Goal: Transaction & Acquisition: Purchase product/service

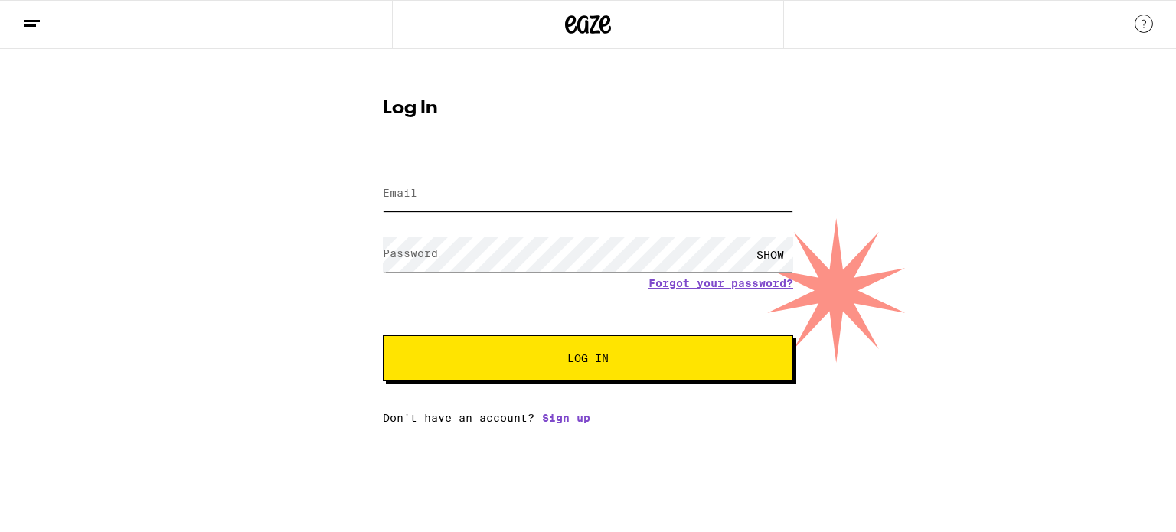
type input "[EMAIL_ADDRESS][DOMAIN_NAME]"
click at [587, 364] on span "Log In" at bounding box center [587, 358] width 41 height 11
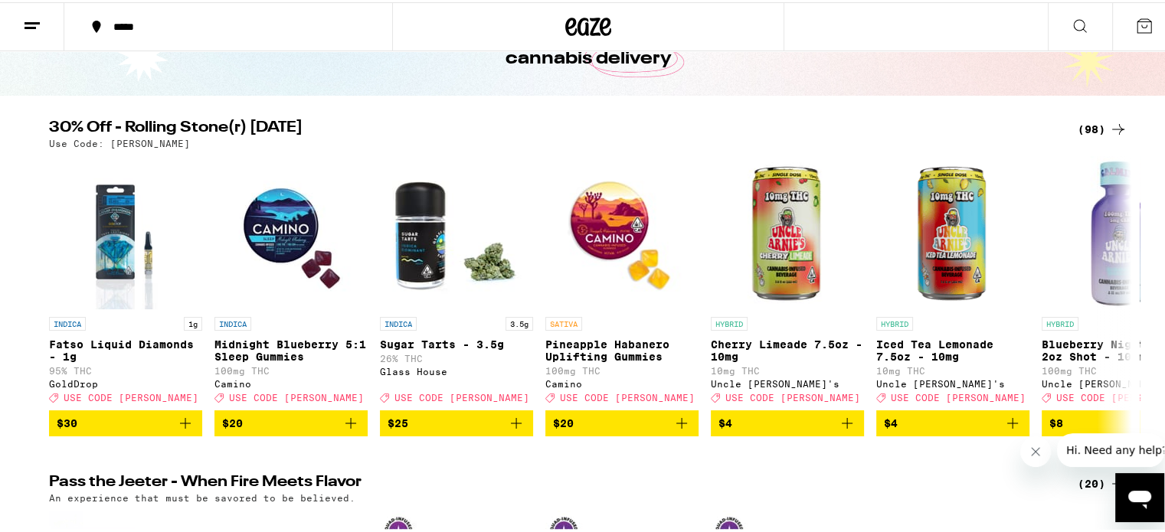
scroll to position [113, 0]
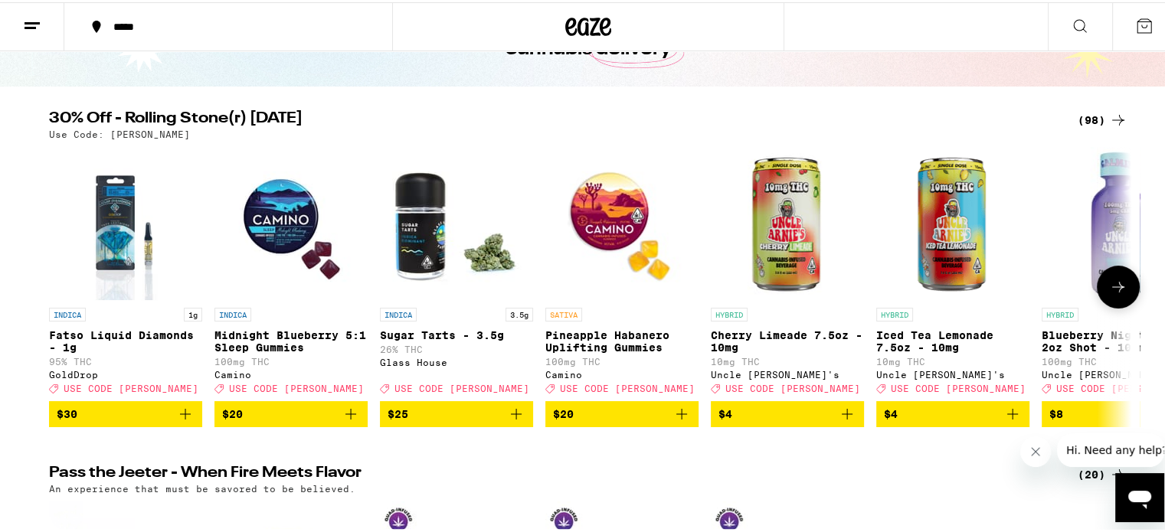
click at [420, 238] on img "Open page for Sugar Tarts - 3.5g from Glass House" at bounding box center [456, 221] width 153 height 153
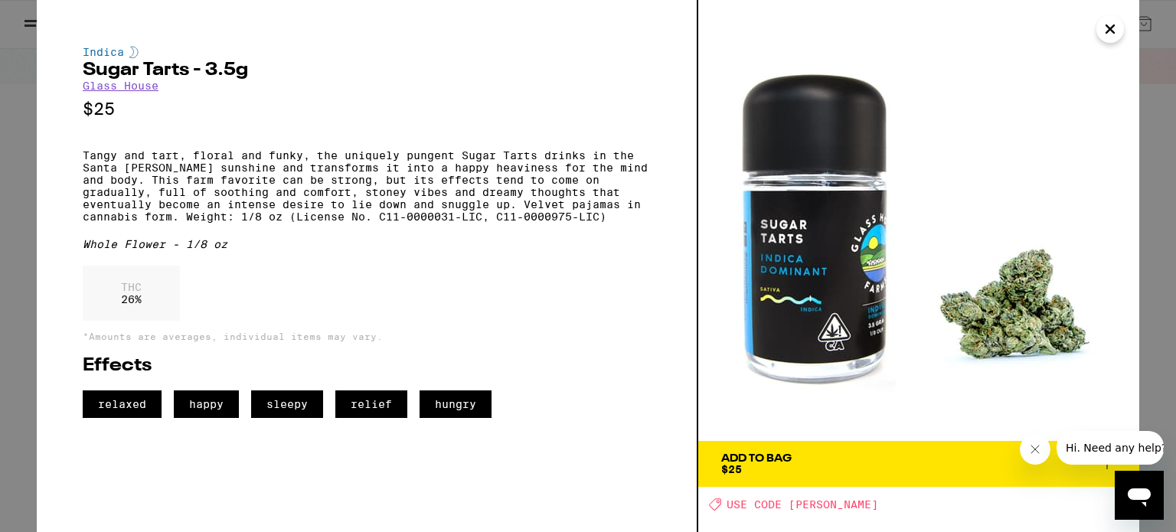
click at [1112, 27] on icon "Close" at bounding box center [1110, 29] width 8 height 8
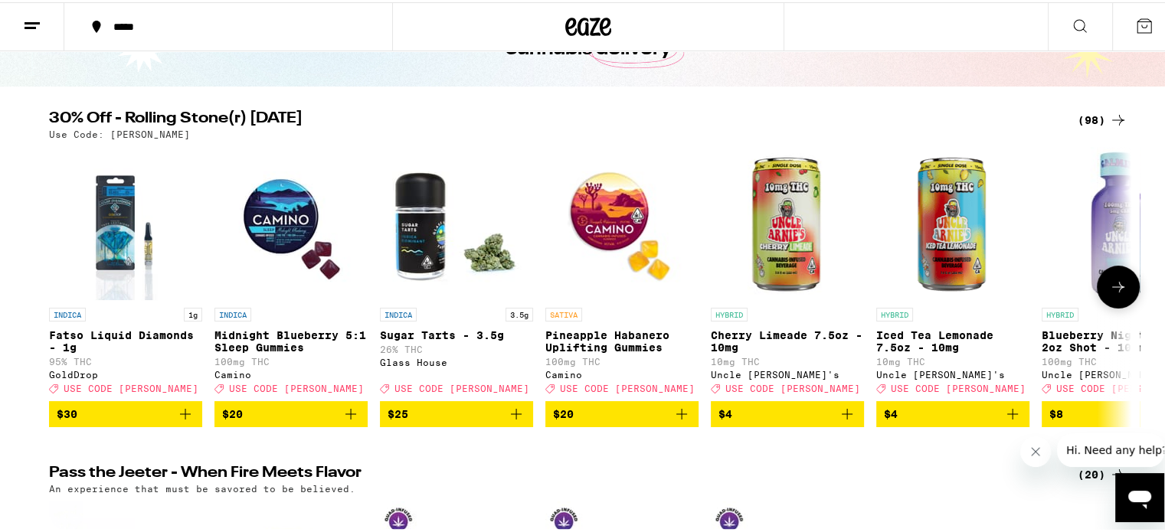
click at [511, 421] on icon "Add to bag" at bounding box center [516, 412] width 18 height 18
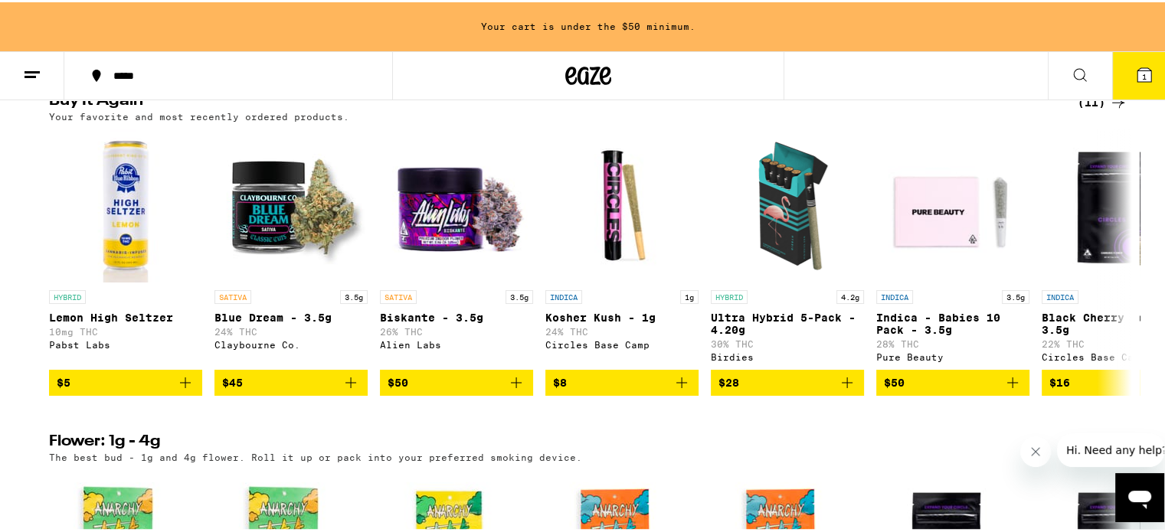
scroll to position [898, 0]
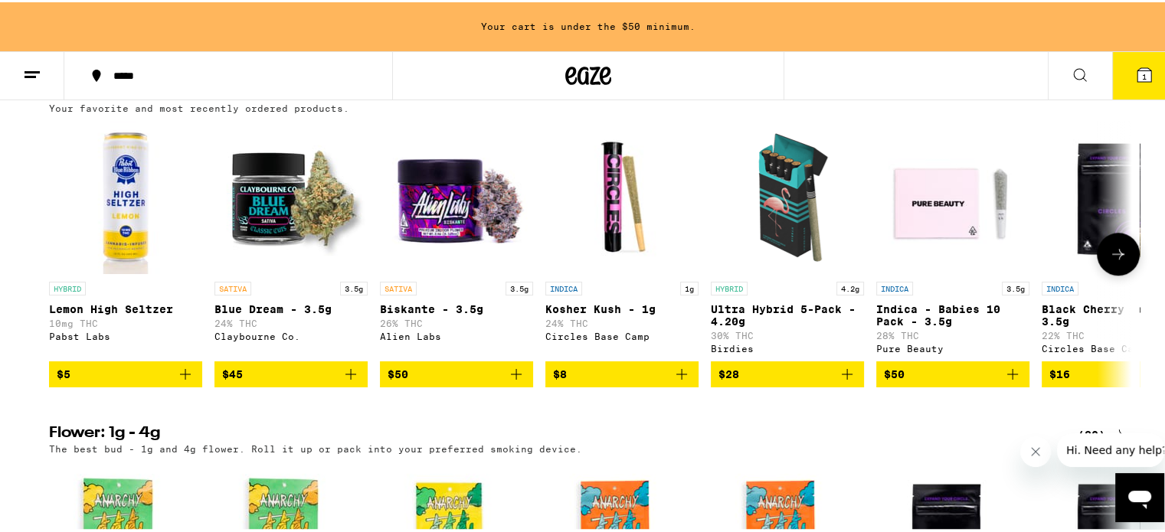
click at [672, 381] on icon "Add to bag" at bounding box center [681, 372] width 18 height 18
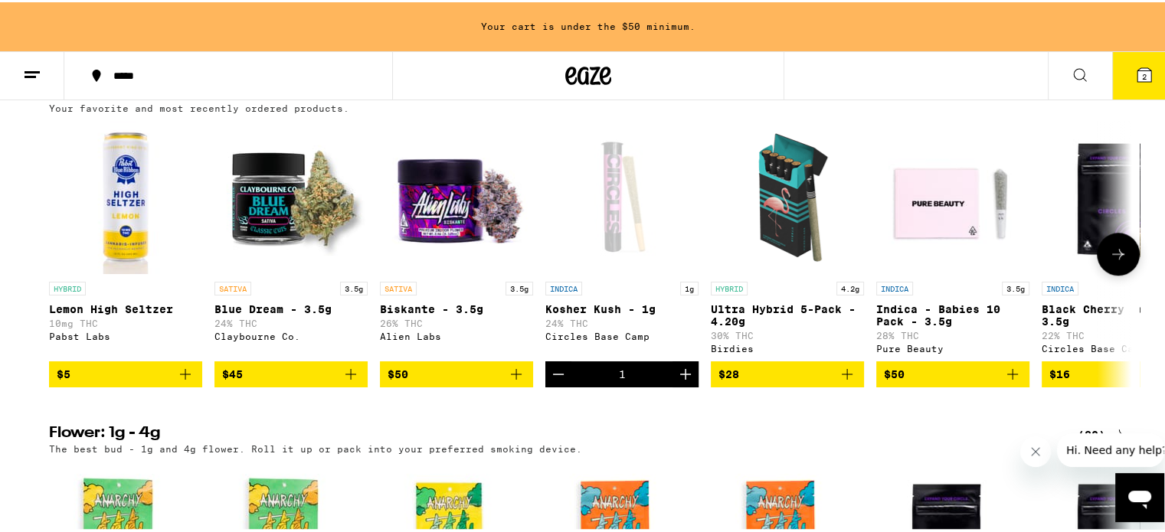
click at [1109, 261] on icon at bounding box center [1118, 252] width 18 height 18
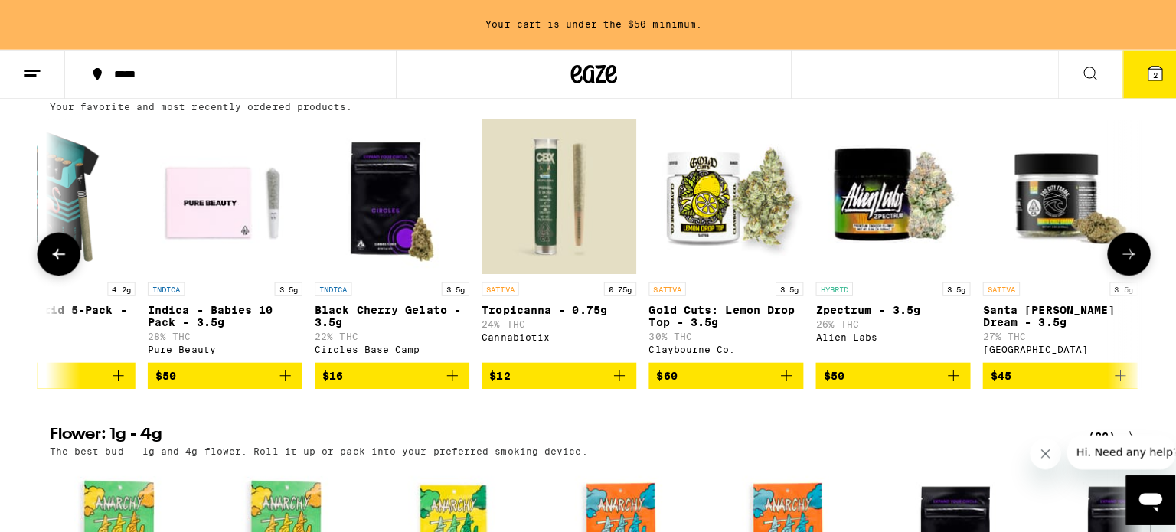
scroll to position [0, 741]
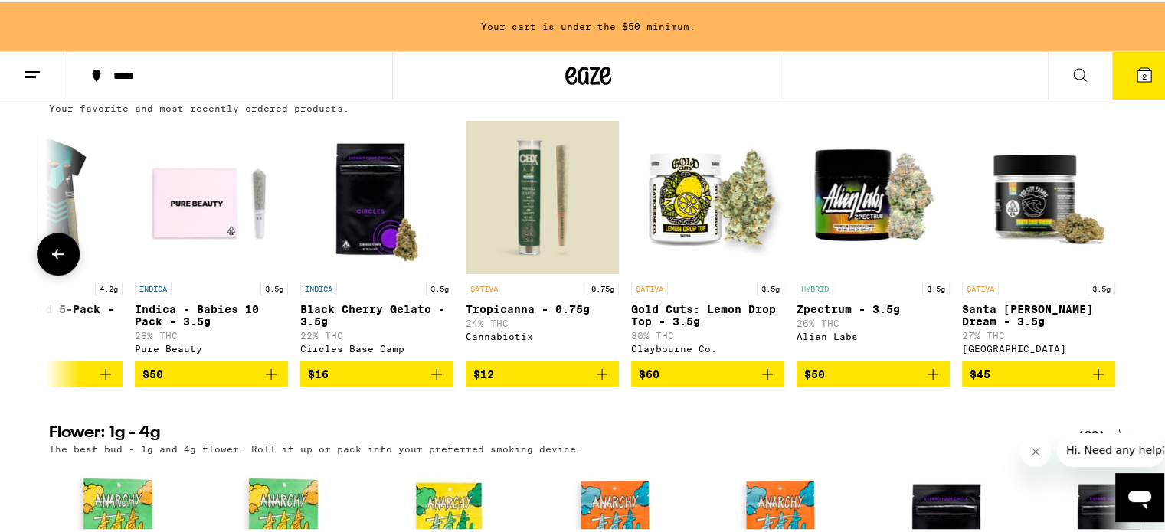
click at [602, 381] on icon "Add to bag" at bounding box center [602, 372] width 18 height 18
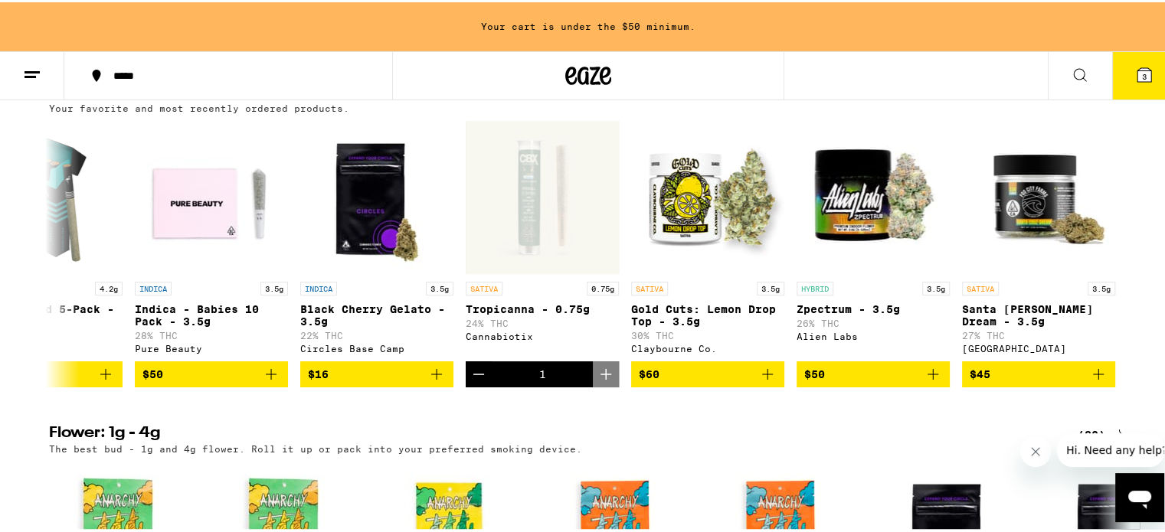
click at [1137, 76] on icon at bounding box center [1144, 73] width 14 height 14
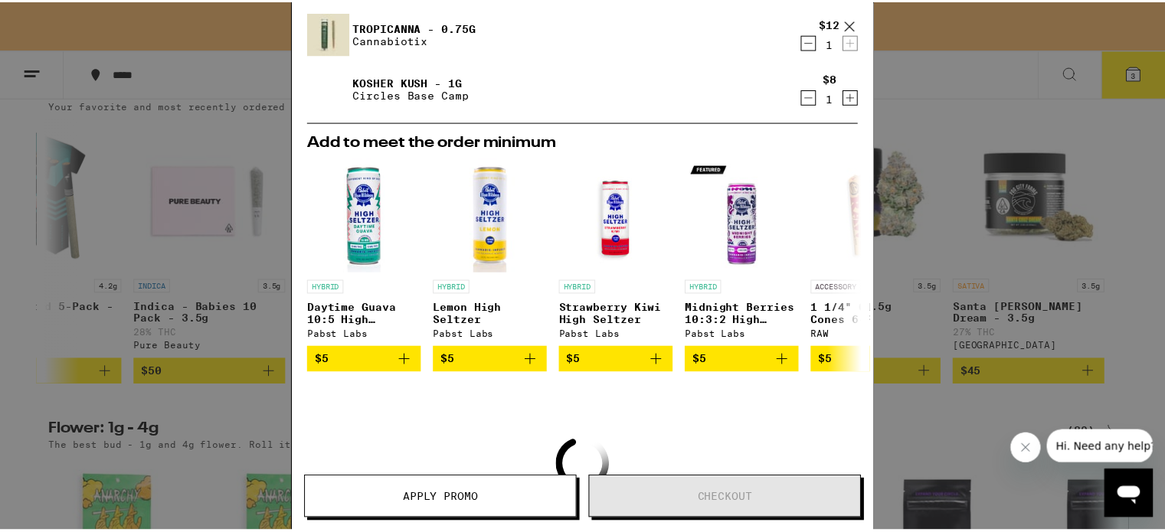
scroll to position [139, 0]
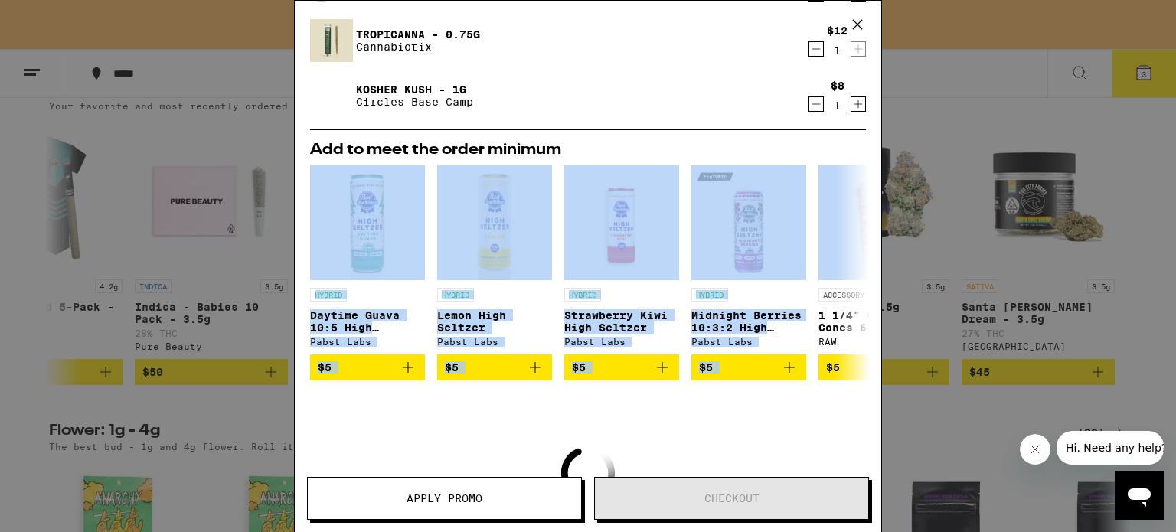
drag, startPoint x: 882, startPoint y: 174, endPoint x: 879, endPoint y: 139, distance: 35.4
click at [879, 139] on div "Your Cart Your cart is under the $50 minimum. Sugar Tarts - 3.5g Glass House $2…" at bounding box center [588, 266] width 1176 height 532
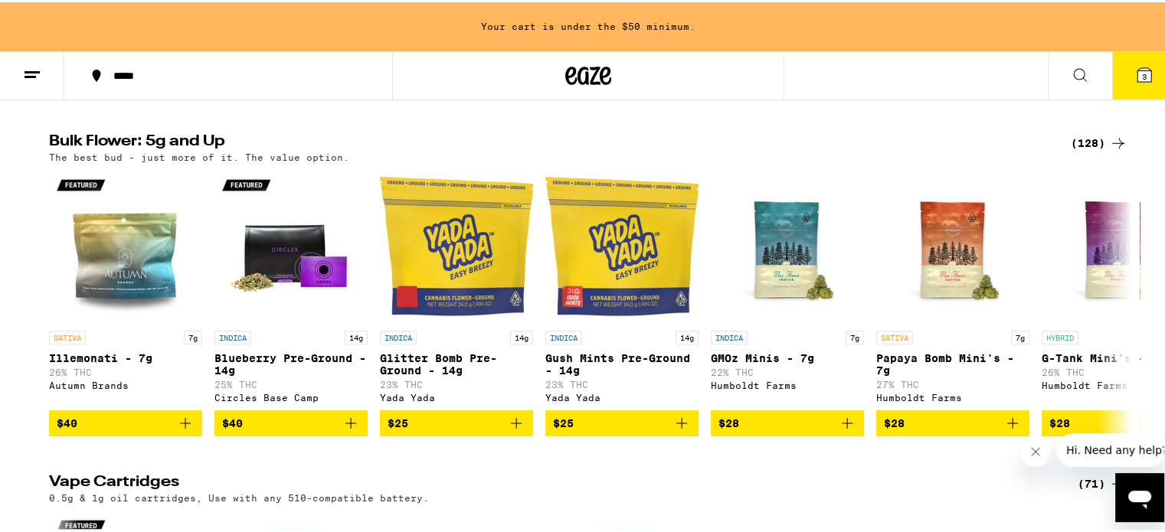
scroll to position [1565, 0]
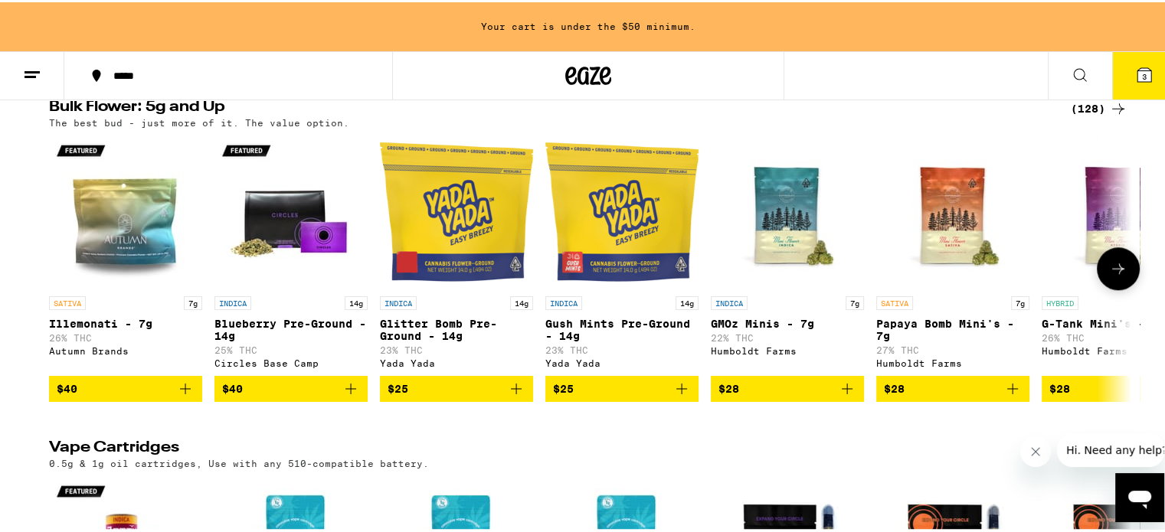
click at [1109, 276] on icon at bounding box center [1118, 266] width 18 height 18
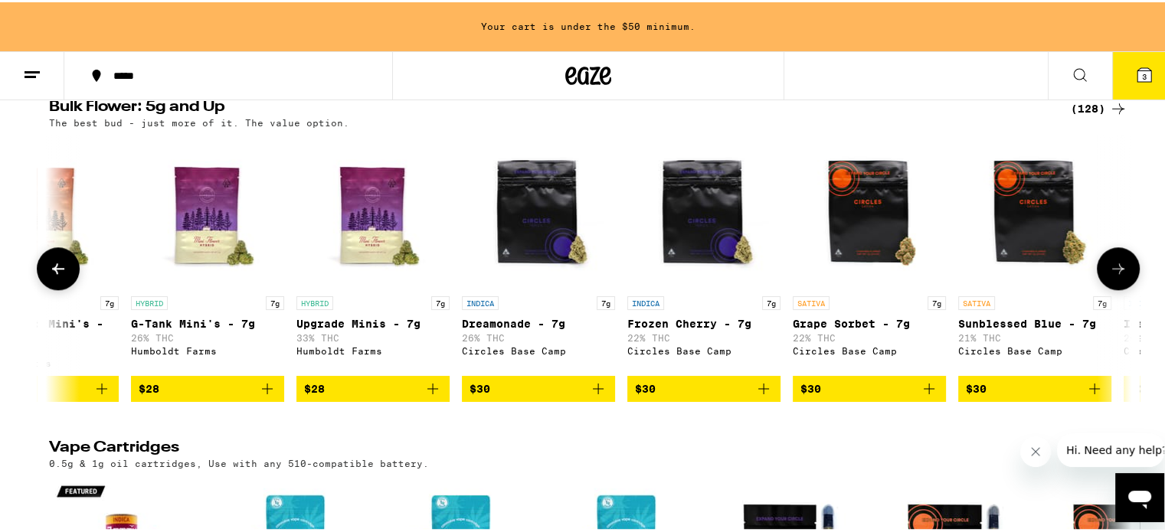
scroll to position [0, 911]
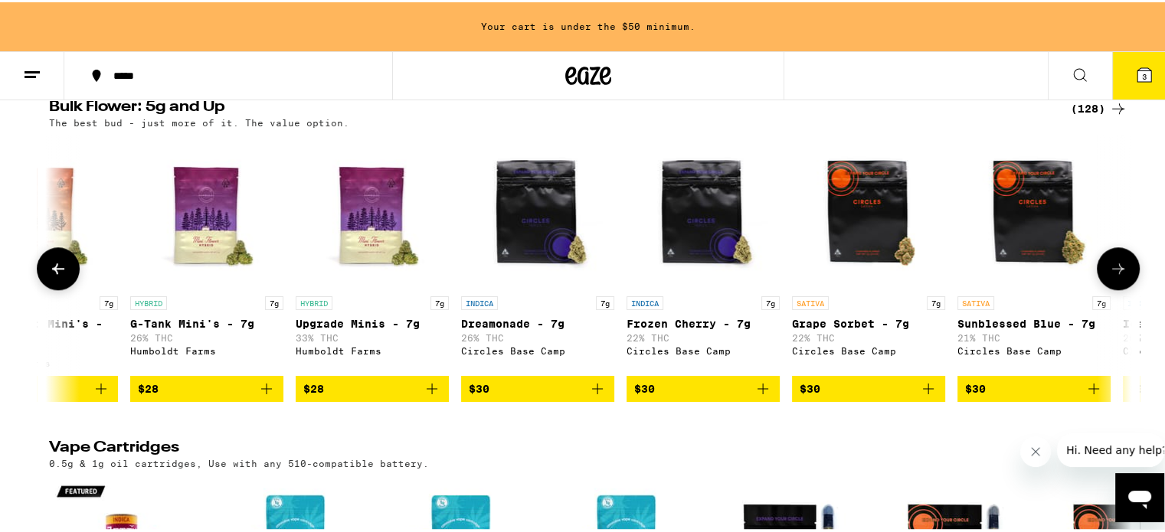
click at [1109, 276] on icon at bounding box center [1118, 266] width 18 height 18
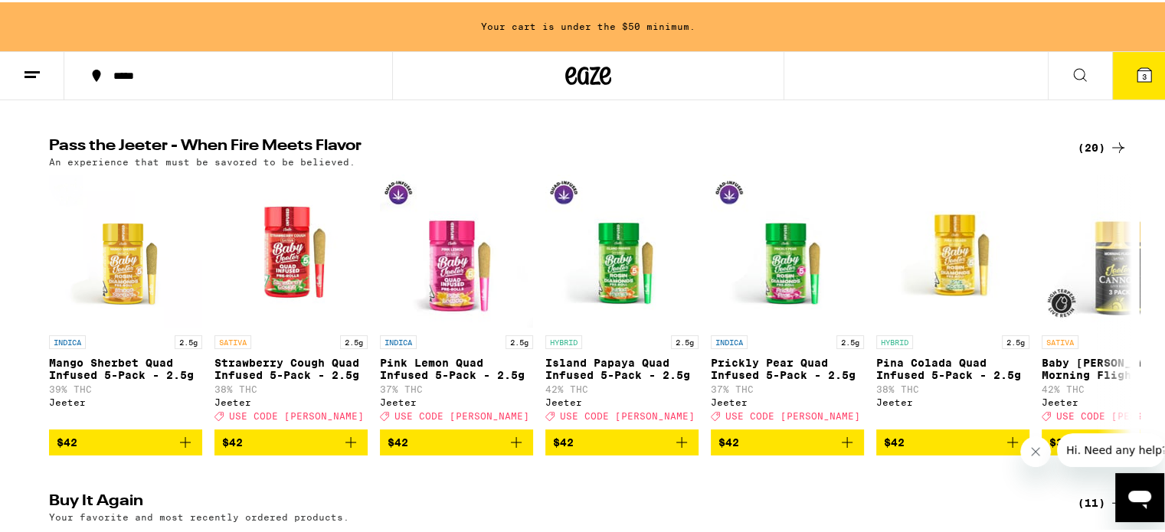
scroll to position [532, 0]
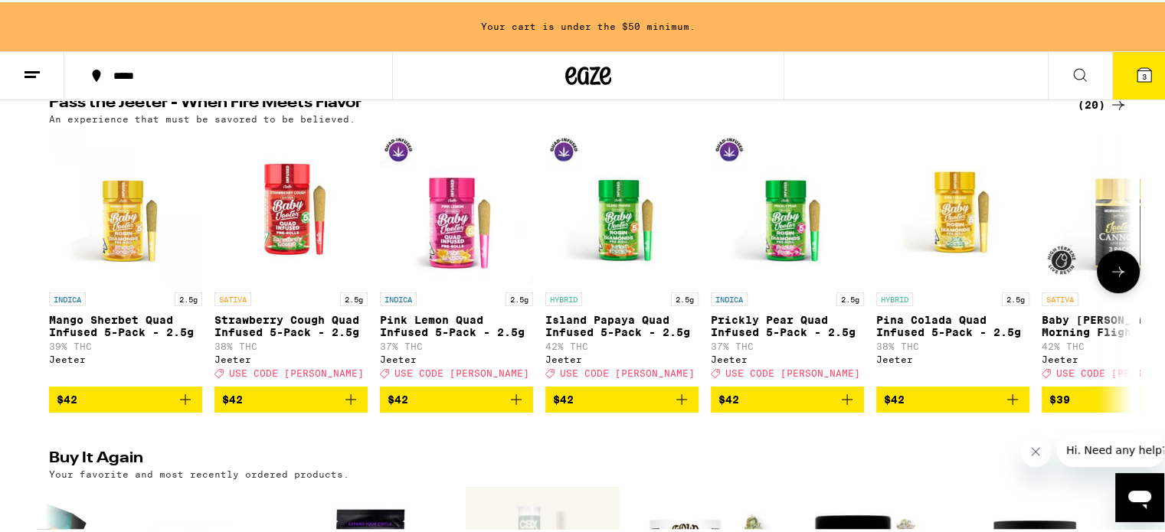
click at [1115, 279] on icon at bounding box center [1118, 269] width 18 height 18
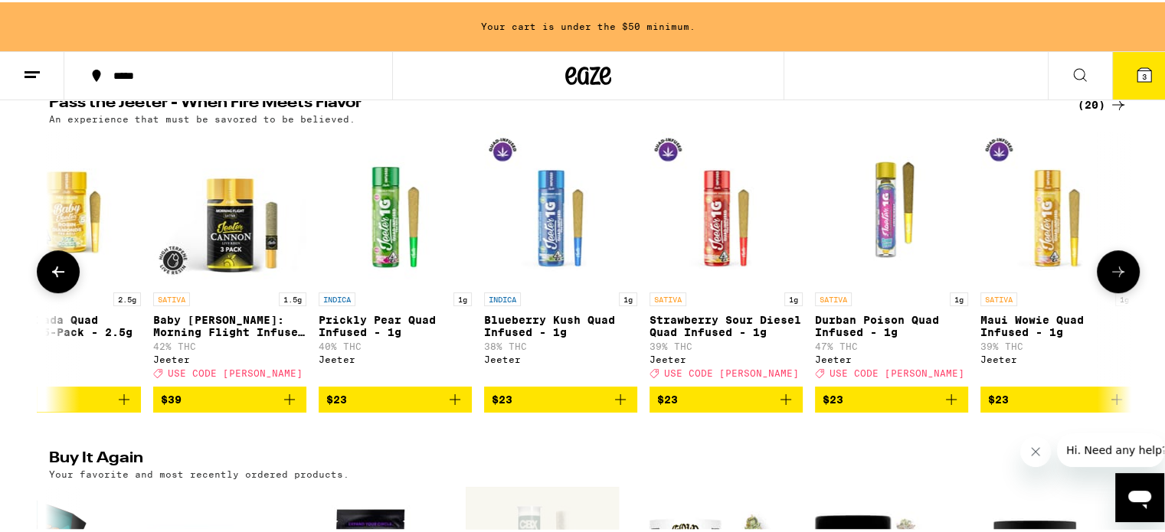
scroll to position [0, 911]
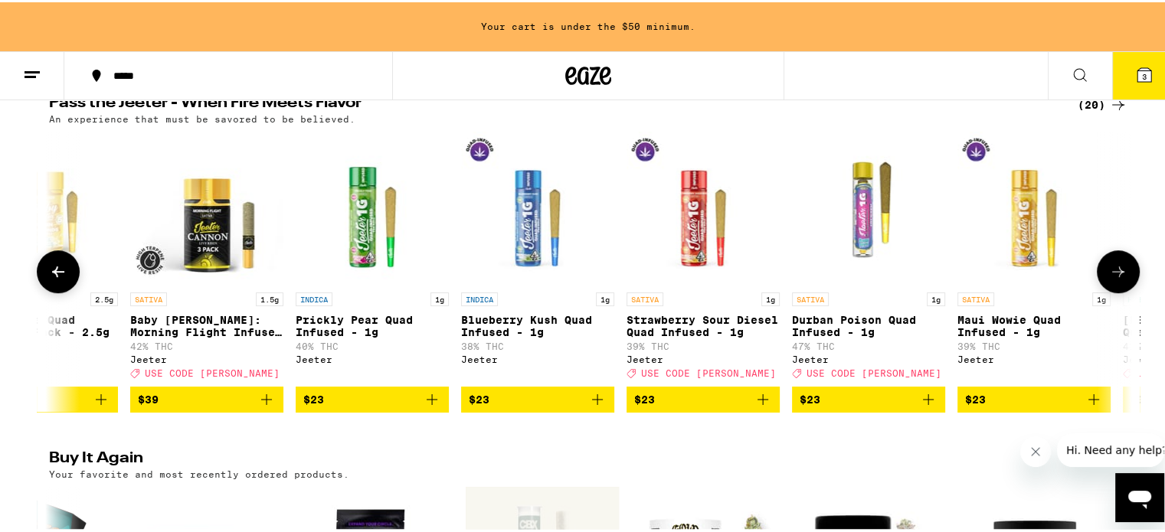
click at [1115, 279] on icon at bounding box center [1118, 269] width 18 height 18
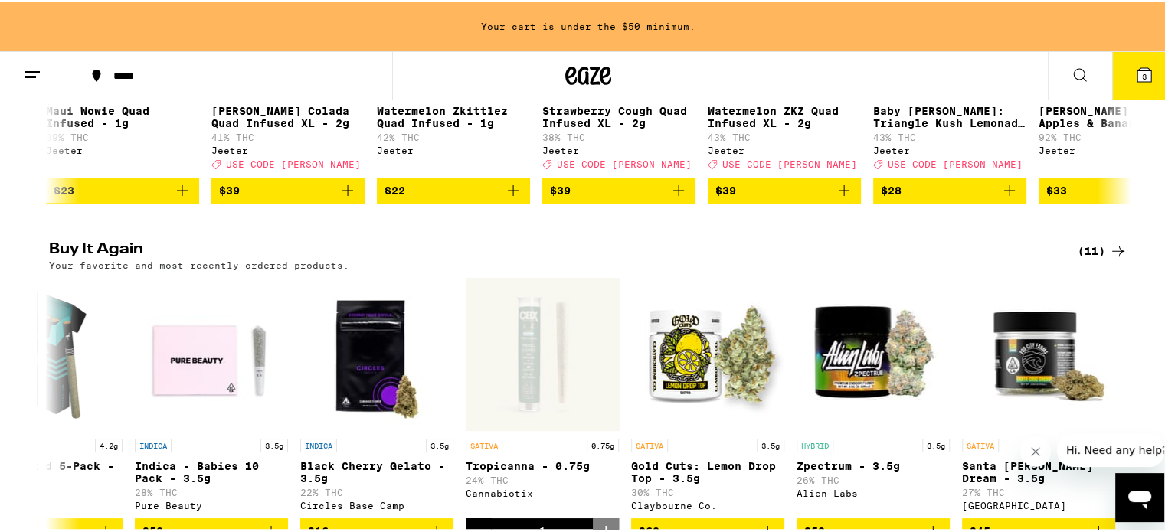
scroll to position [776, 0]
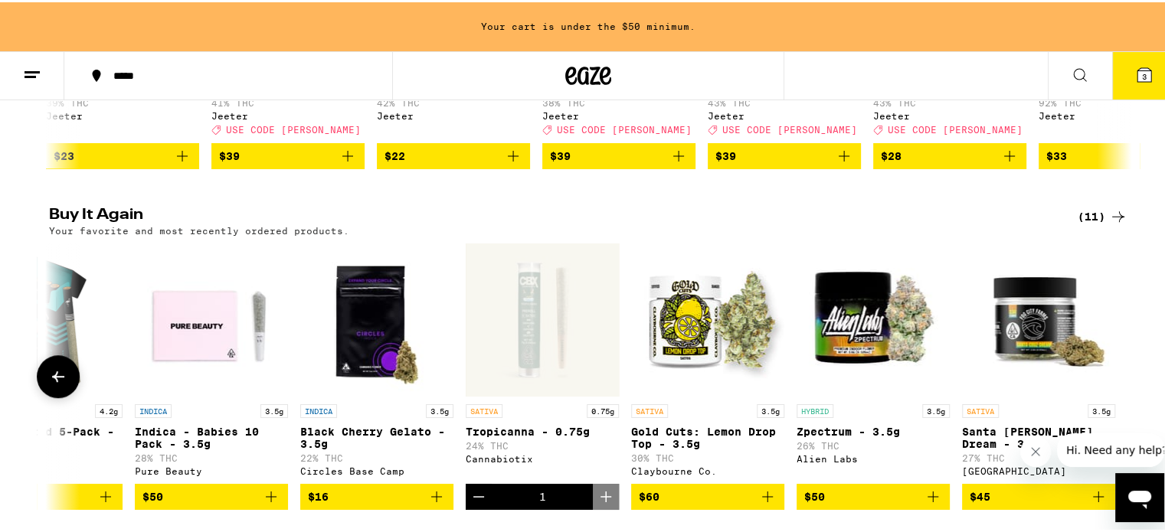
click at [266, 500] on icon "Add to bag" at bounding box center [271, 494] width 11 height 11
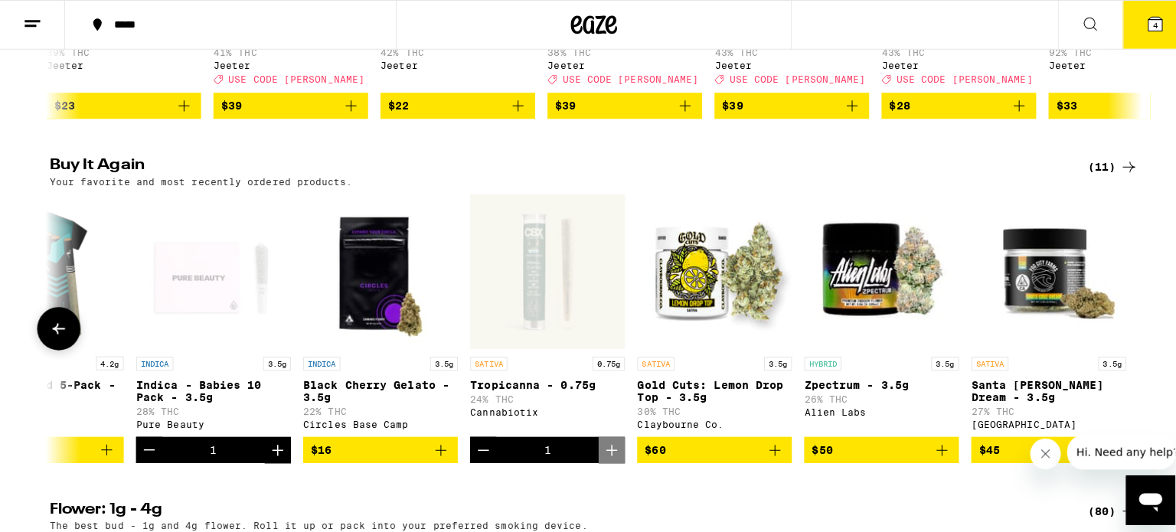
scroll to position [727, 0]
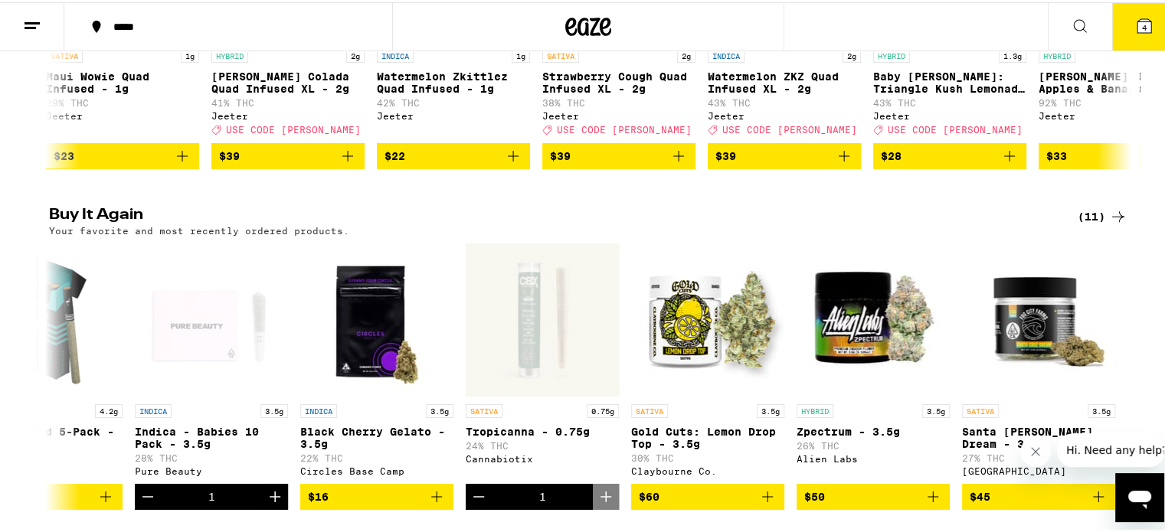
click at [1135, 15] on icon at bounding box center [1144, 24] width 18 height 18
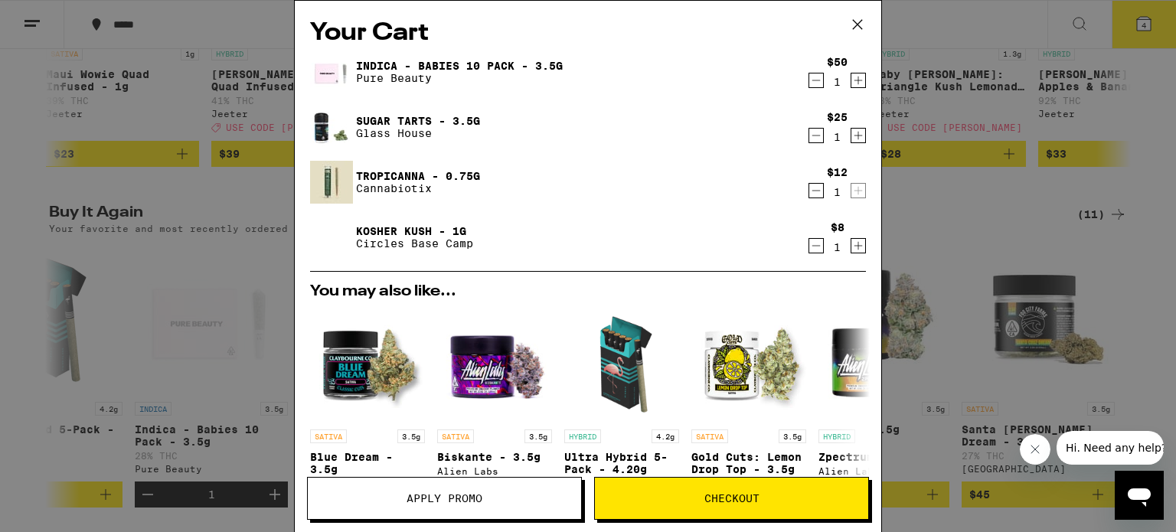
click at [744, 503] on span "Checkout" at bounding box center [731, 498] width 55 height 11
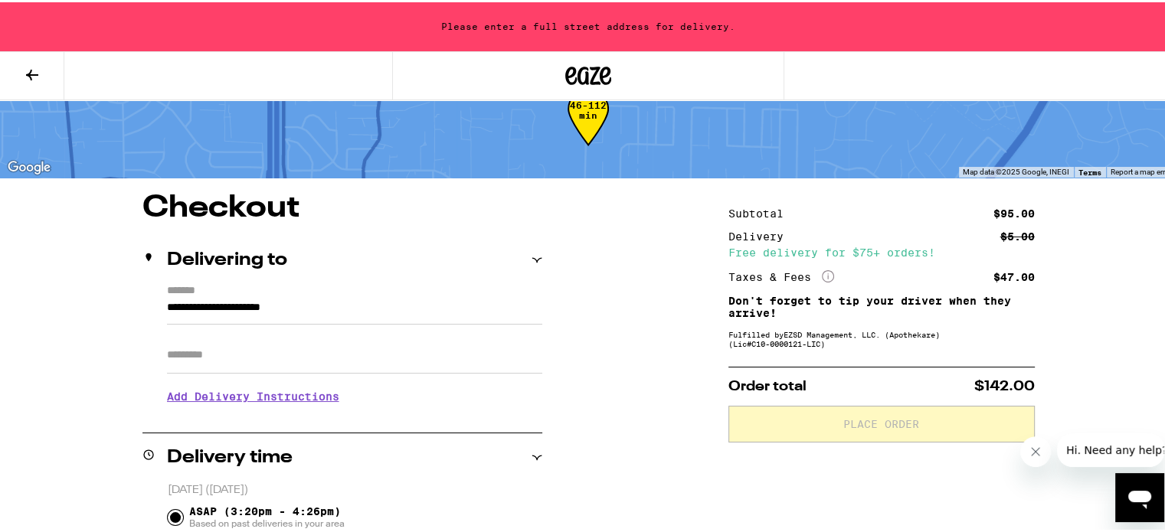
scroll to position [43, 0]
click at [40, 74] on icon at bounding box center [32, 73] width 18 height 18
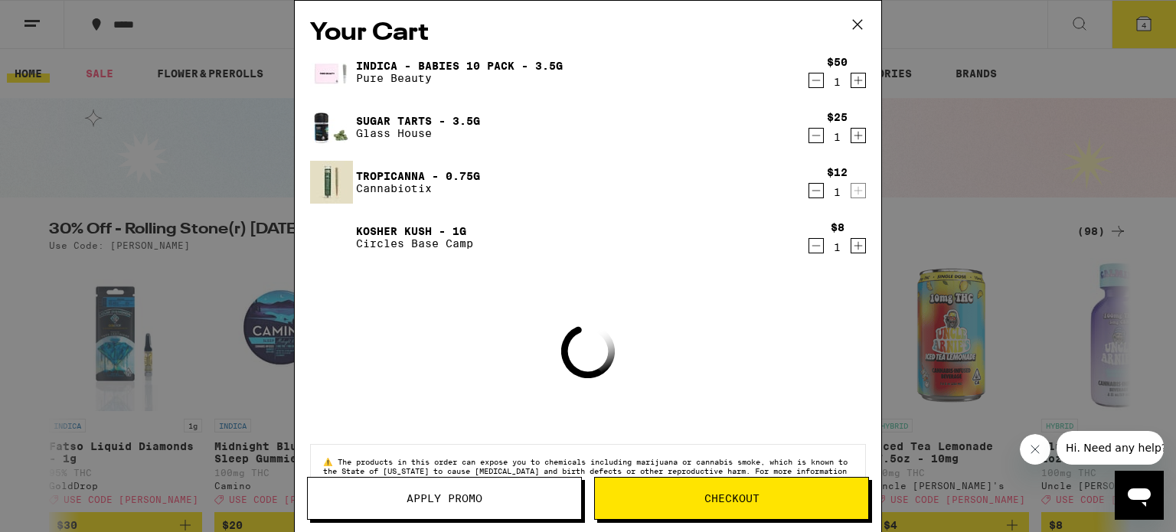
click at [812, 80] on icon "Decrement" at bounding box center [816, 80] width 8 height 0
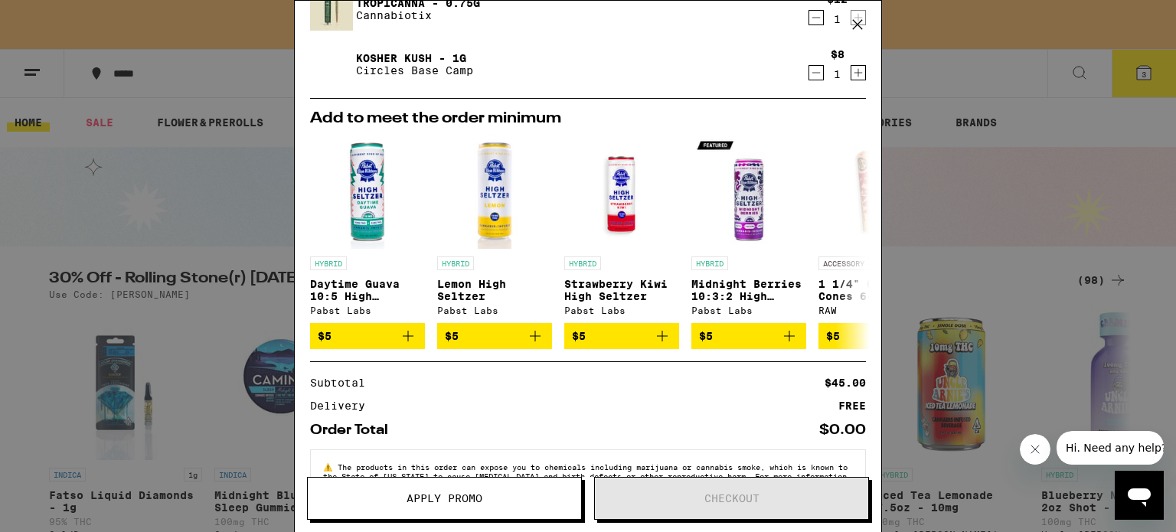
scroll to position [191, 0]
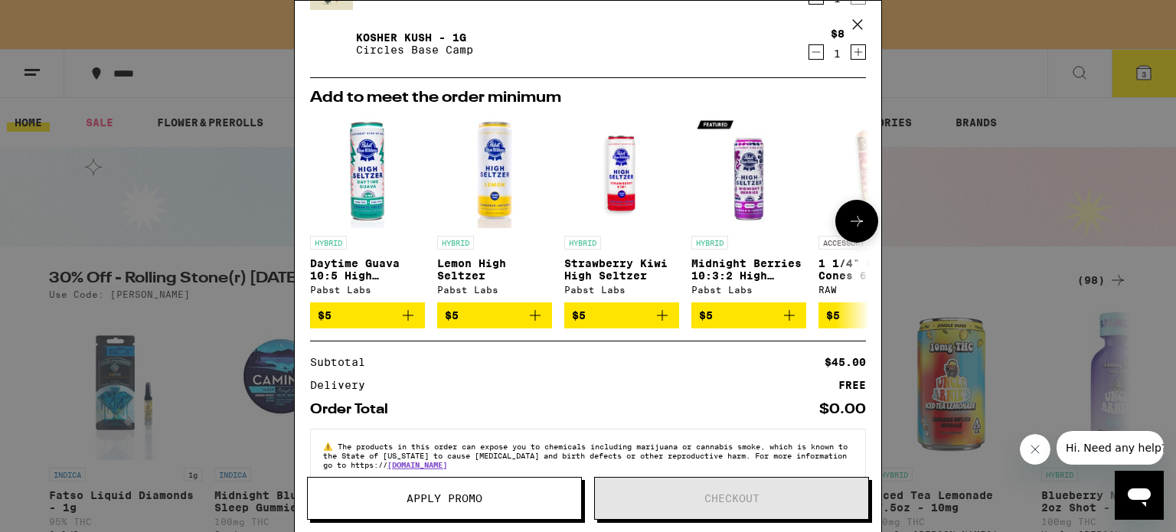
click at [848, 217] on icon at bounding box center [857, 221] width 18 height 18
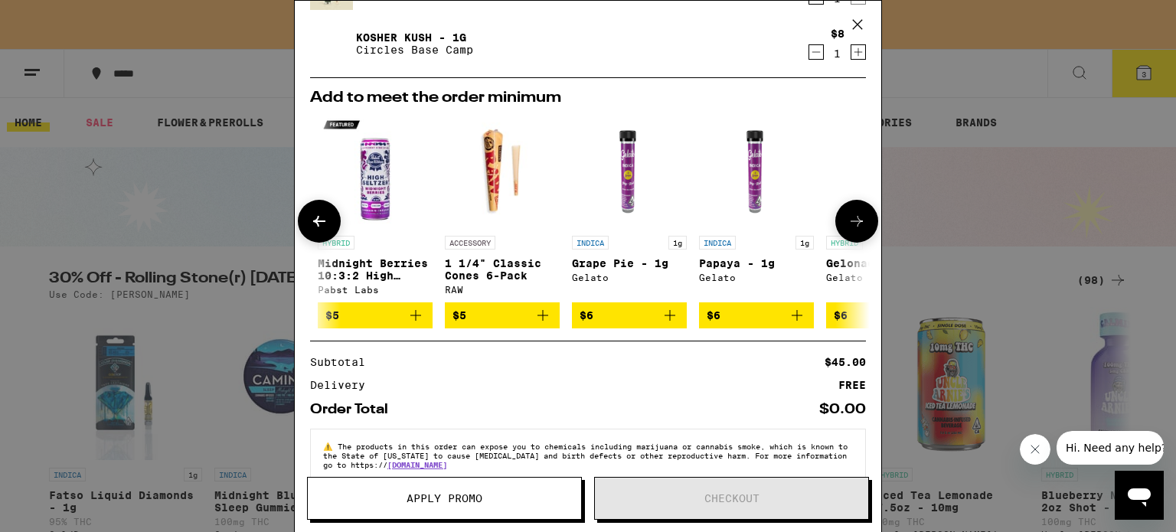
scroll to position [0, 377]
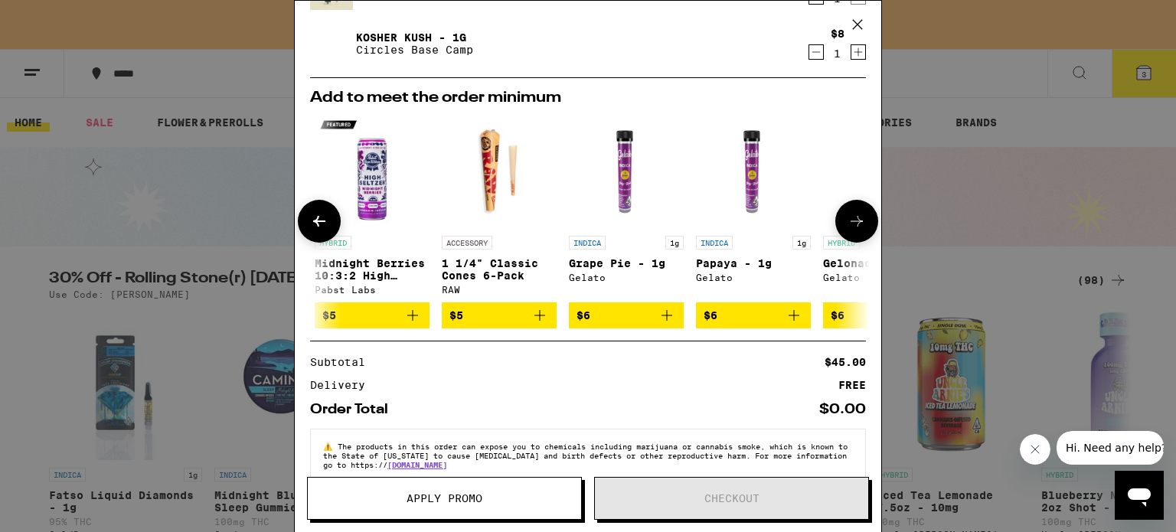
click at [543, 317] on icon "Add to bag" at bounding box center [540, 315] width 18 height 18
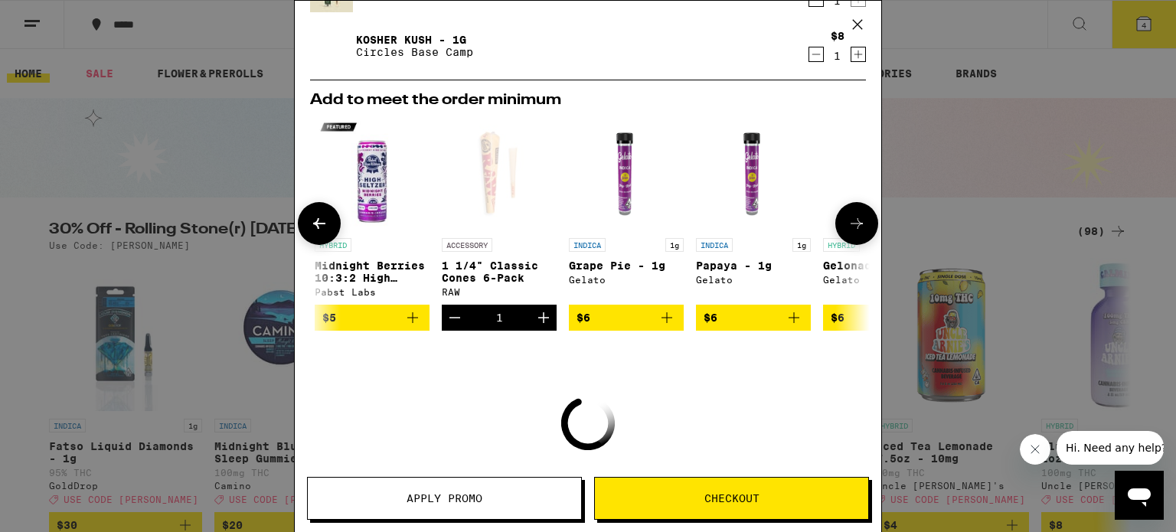
scroll to position [139, 0]
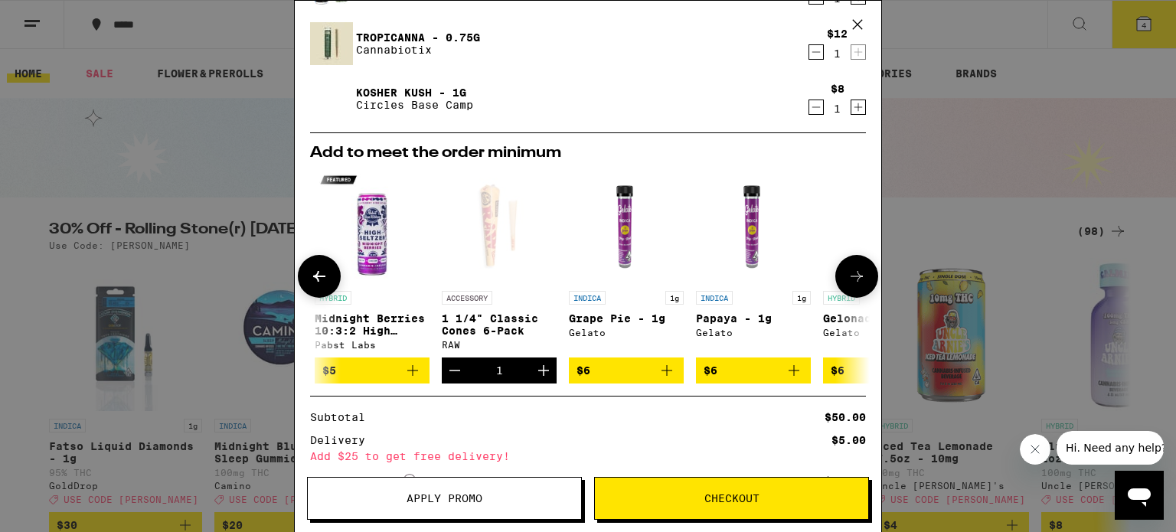
click at [848, 273] on icon at bounding box center [857, 276] width 18 height 18
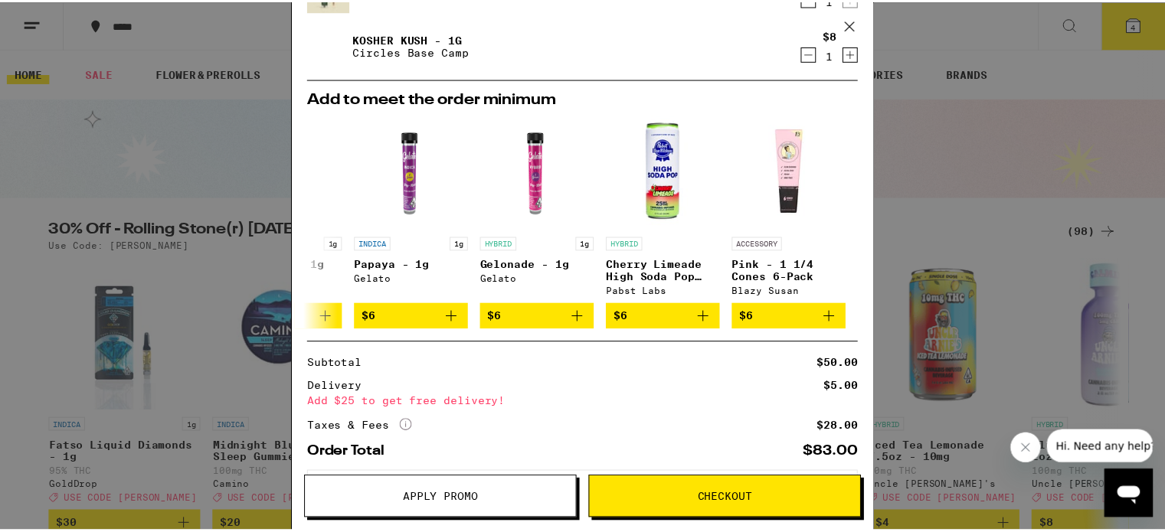
scroll to position [266, 0]
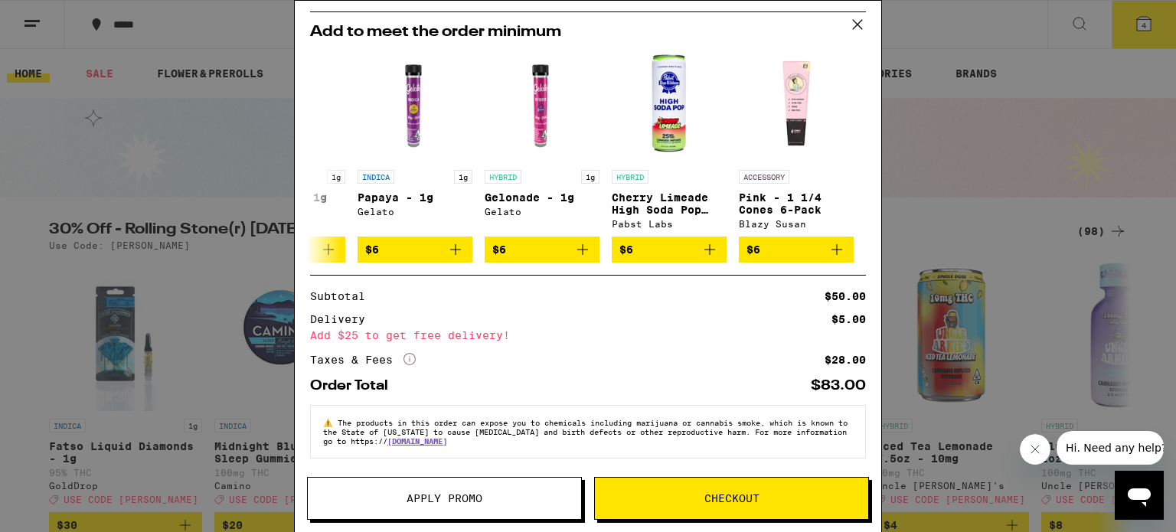
click at [779, 498] on span "Checkout" at bounding box center [731, 498] width 273 height 11
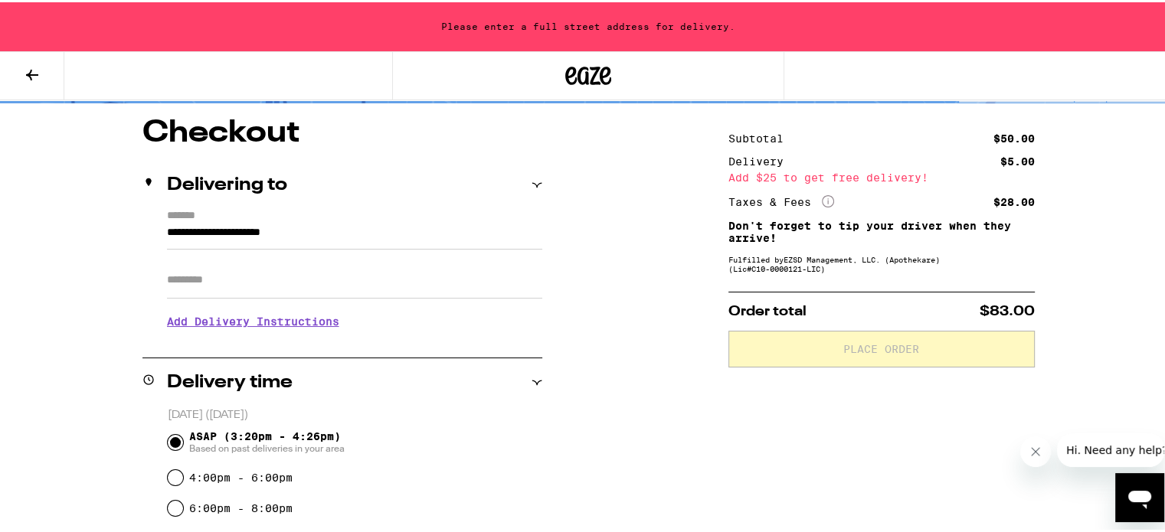
scroll to position [113, 0]
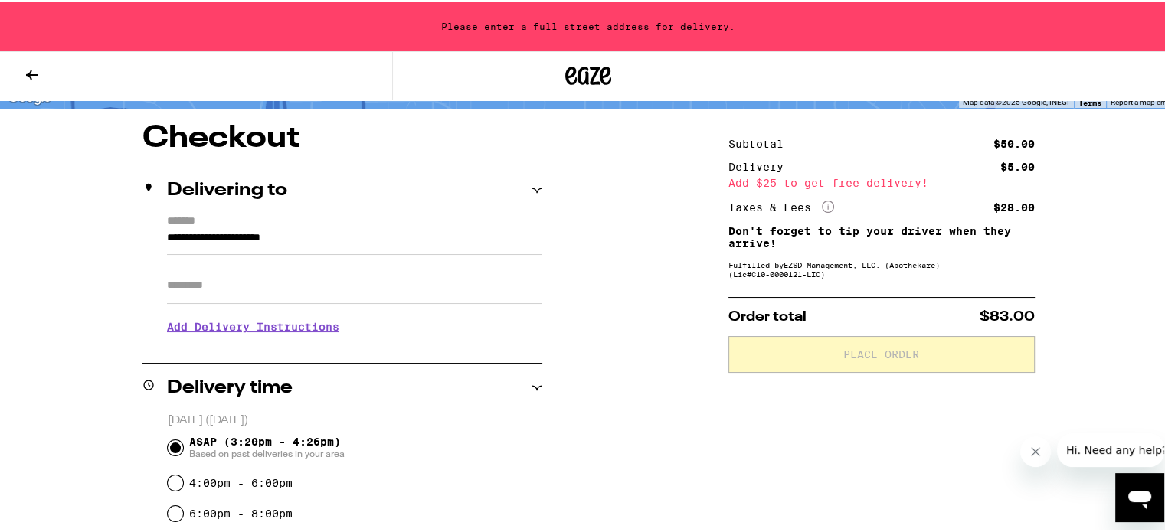
click at [341, 234] on input "**********" at bounding box center [354, 240] width 375 height 26
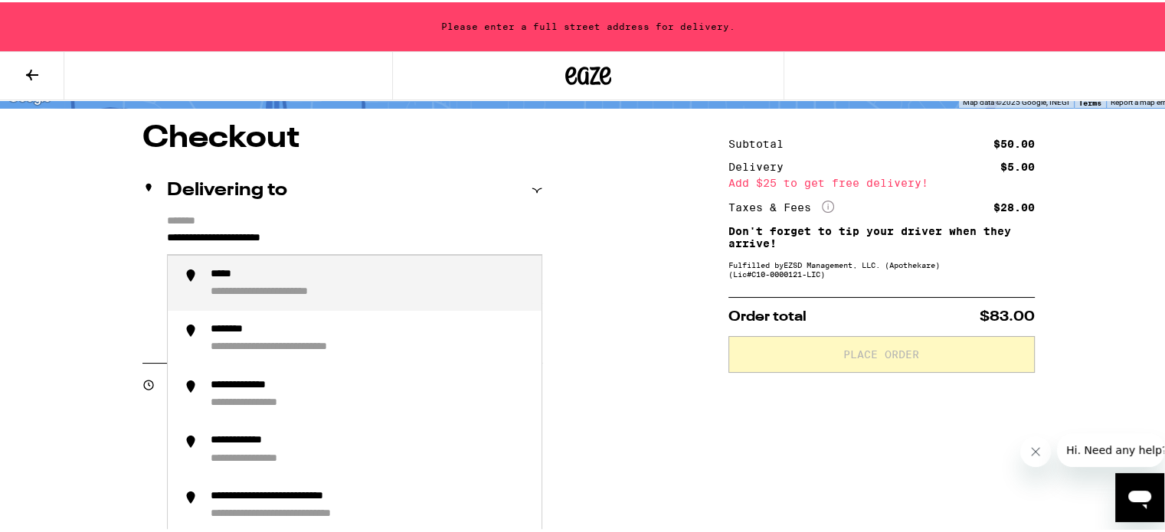
drag, startPoint x: 325, startPoint y: 237, endPoint x: 160, endPoint y: 238, distance: 165.4
click at [167, 238] on input "**********" at bounding box center [354, 240] width 375 height 26
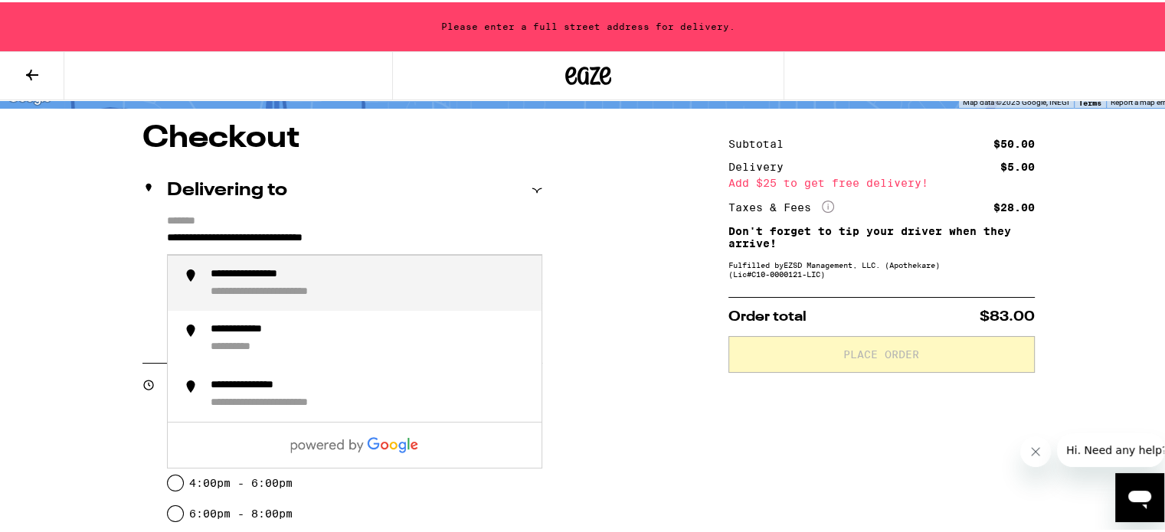
click at [266, 267] on div "**********" at bounding box center [270, 273] width 118 height 14
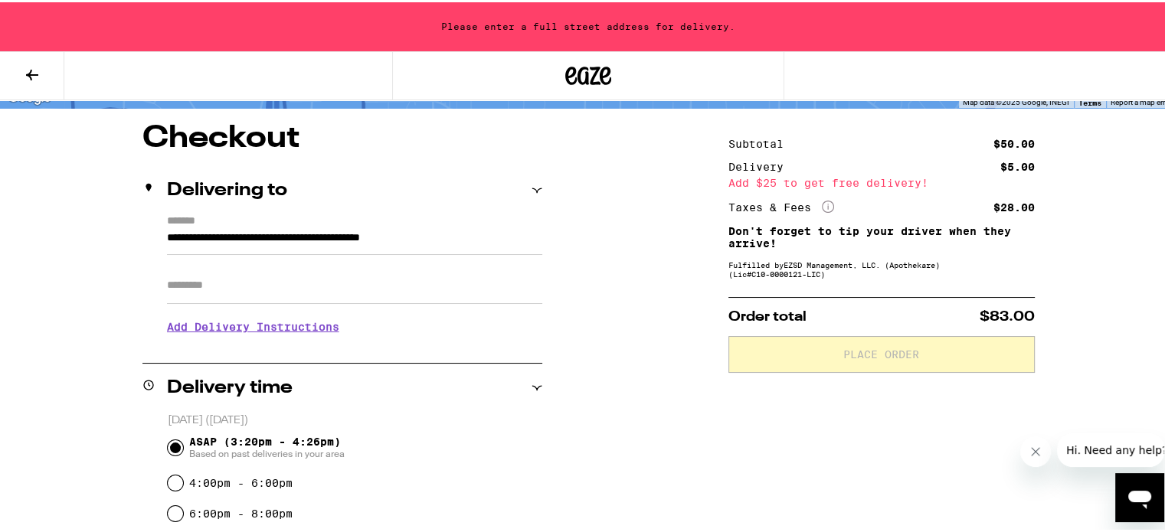
type input "**********"
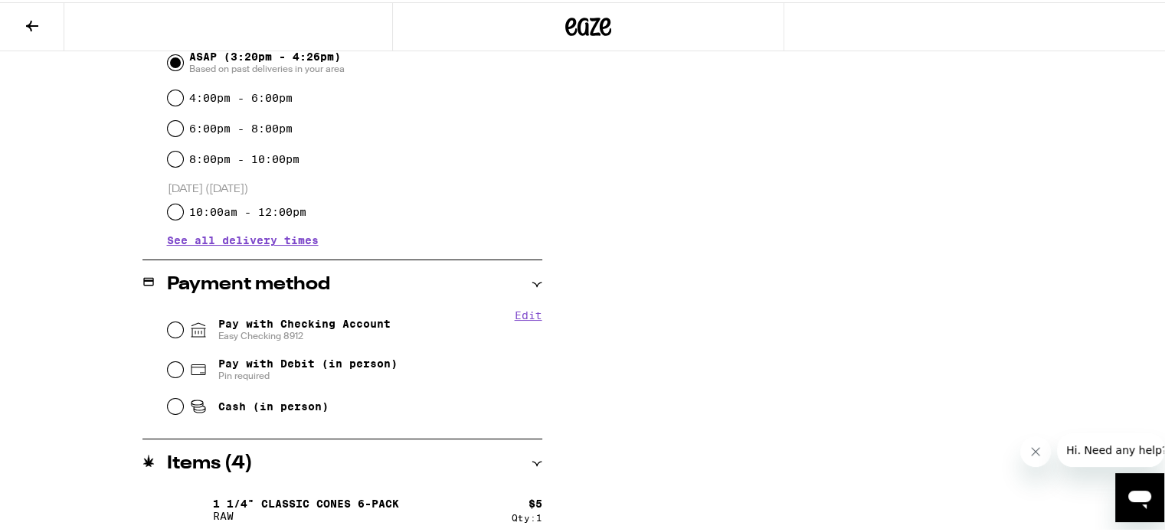
scroll to position [458, 0]
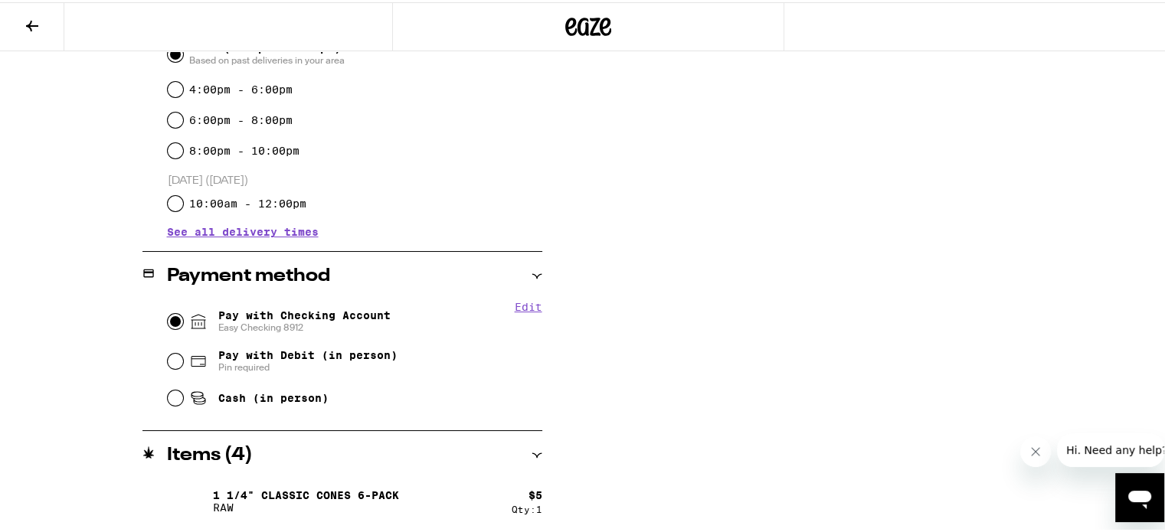
click at [169, 320] on input "Pay with Checking Account Easy Checking 8912" at bounding box center [175, 319] width 15 height 15
radio input "true"
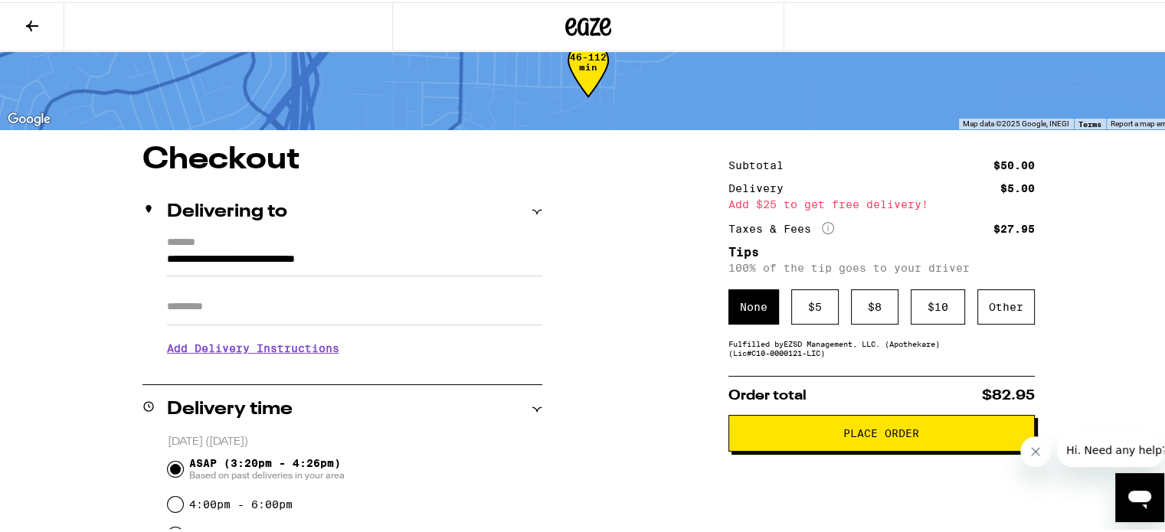
scroll to position [42, 0]
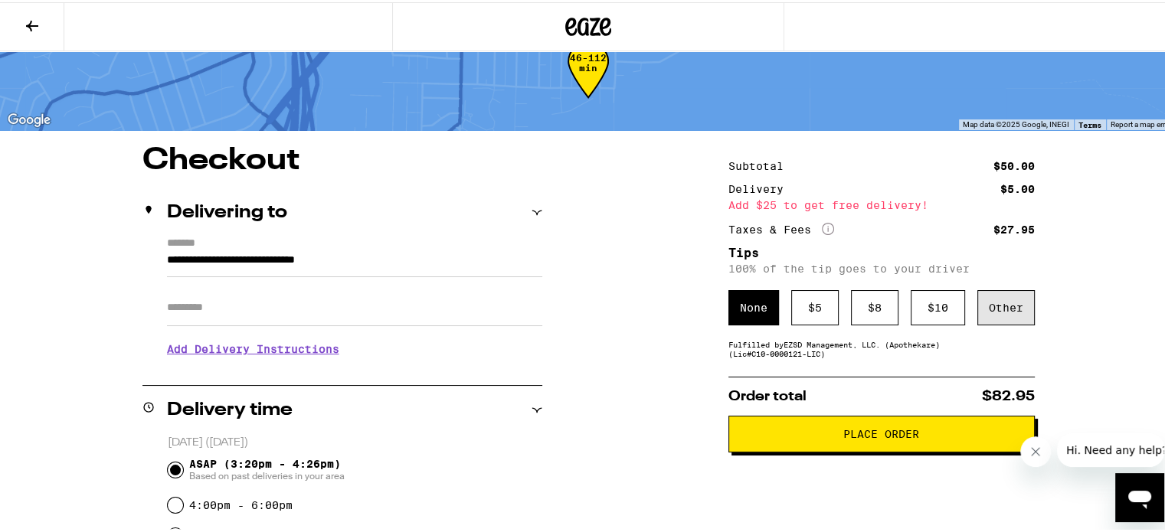
click at [1000, 305] on div "Other" at bounding box center [1005, 305] width 57 height 35
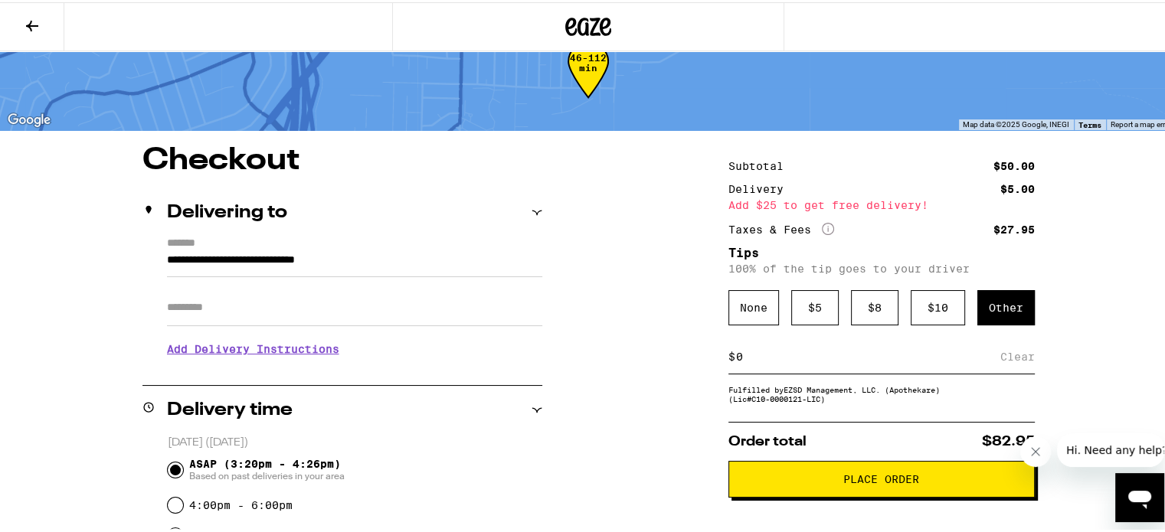
click at [753, 361] on input at bounding box center [867, 355] width 265 height 14
type input "20"
click at [1017, 361] on div "Save" at bounding box center [1021, 355] width 28 height 34
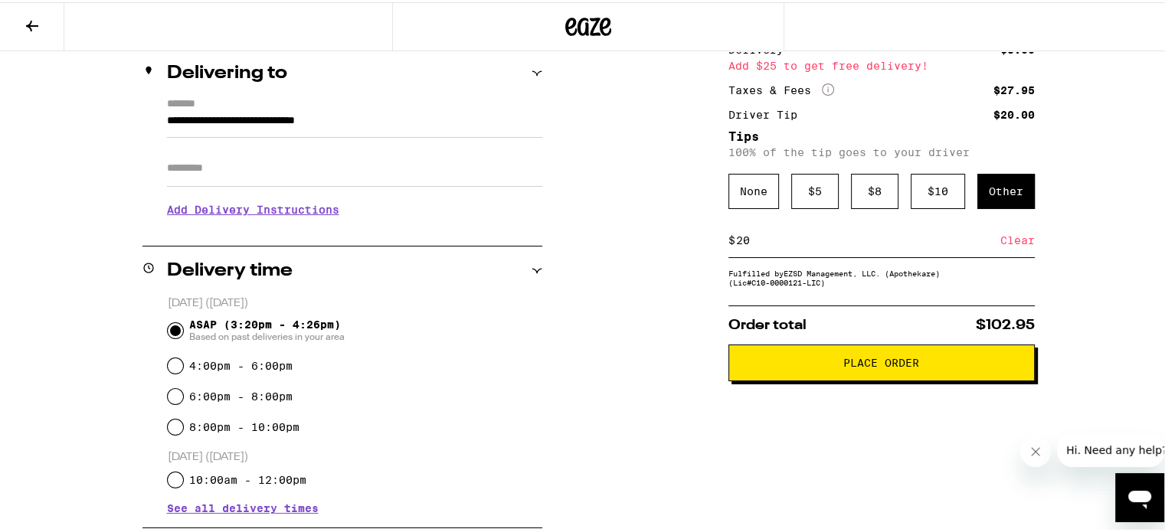
scroll to position [185, 0]
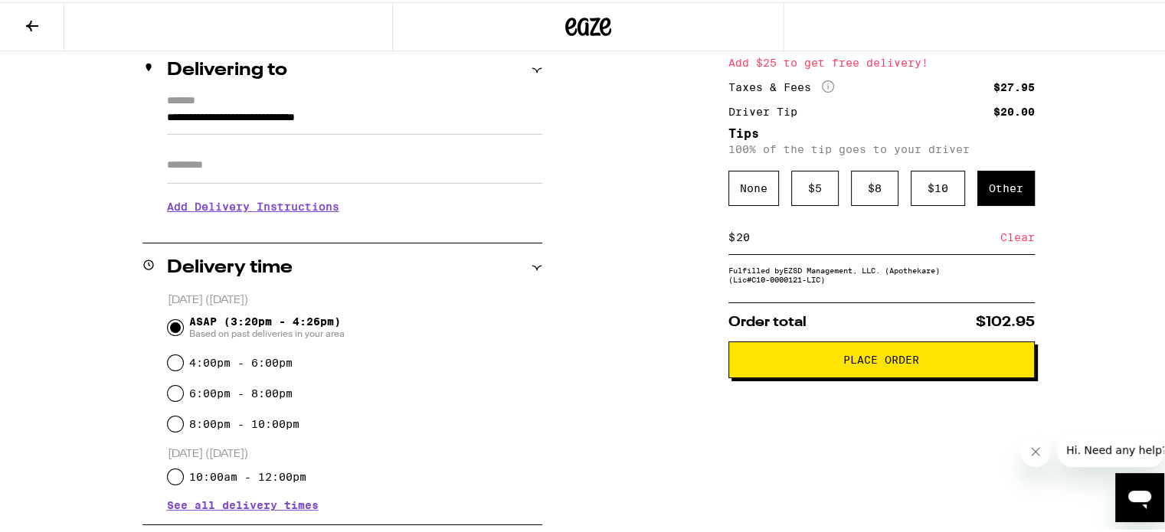
click at [845, 361] on span "Place Order" at bounding box center [881, 357] width 76 height 11
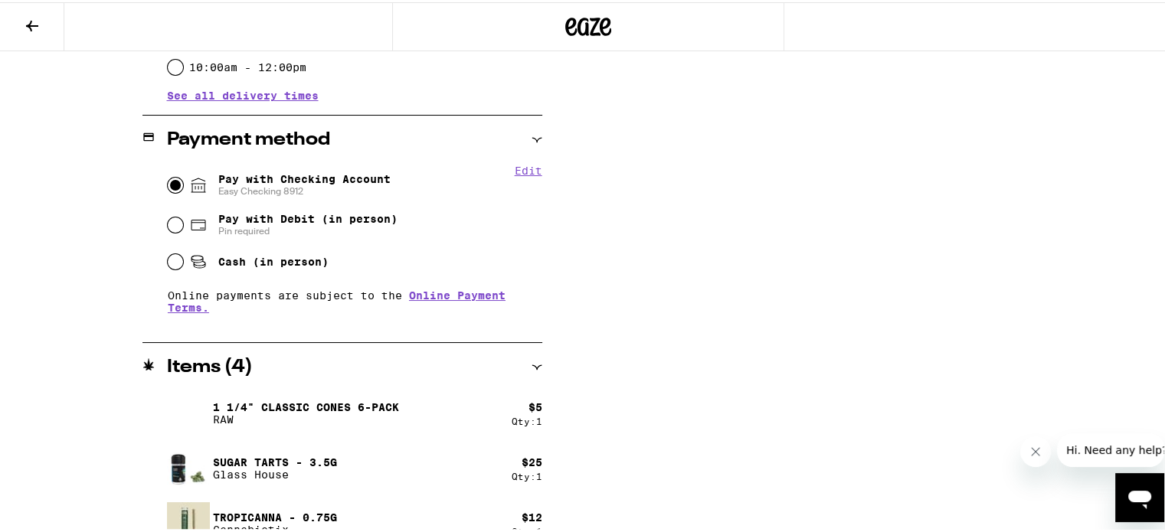
scroll to position [600, 0]
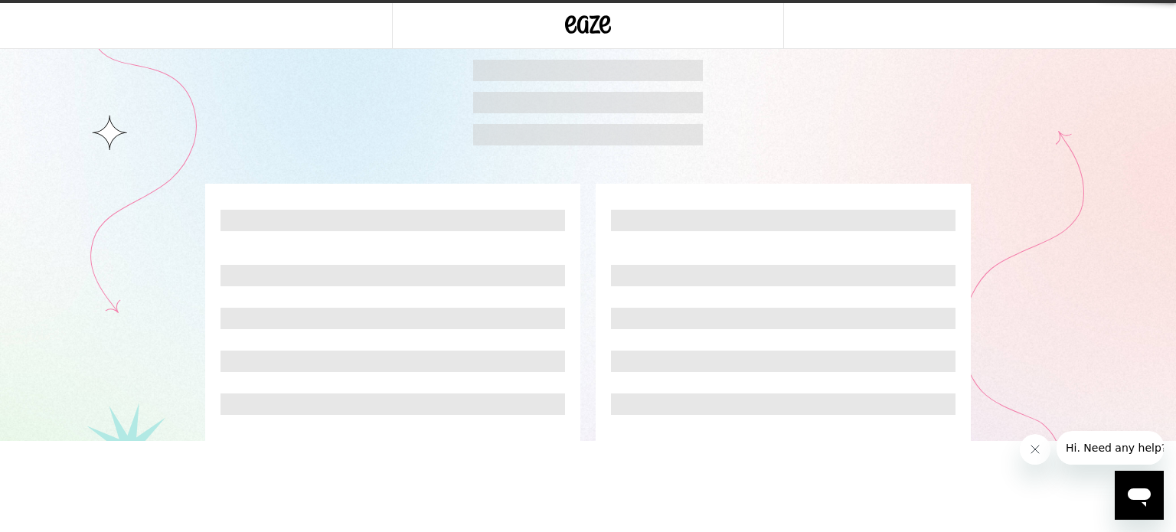
drag, startPoint x: 1175, startPoint y: 129, endPoint x: 1175, endPoint y: 383, distance: 254.2
click at [1175, 383] on html "Weed Delivery | Buy THC and CBD Edibles, Vapes, and more on Eaze" at bounding box center [588, 220] width 1176 height 441
click at [1175, 383] on div at bounding box center [588, 220] width 1176 height 441
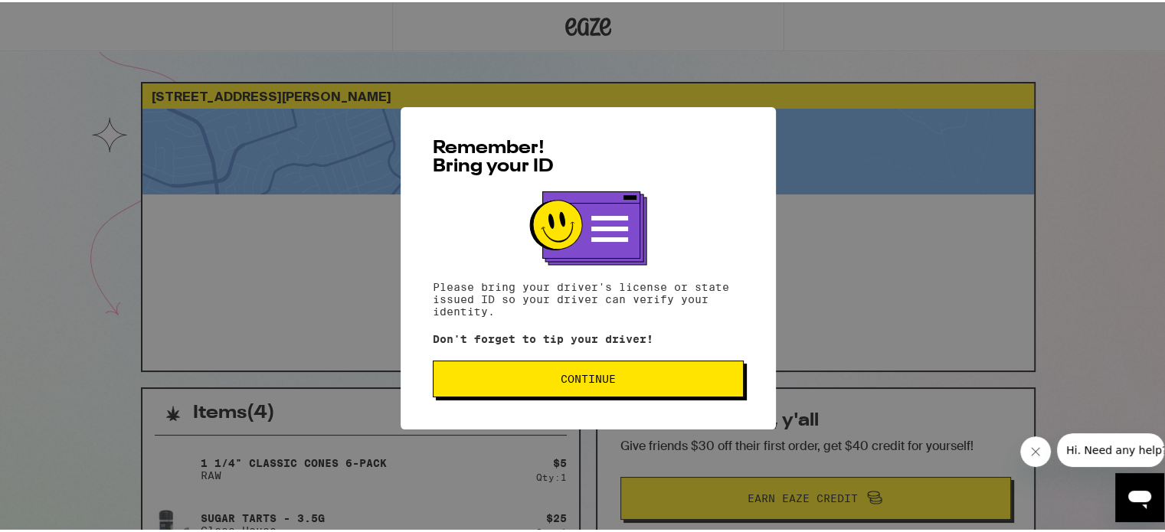
click at [678, 389] on button "Continue" at bounding box center [588, 376] width 311 height 37
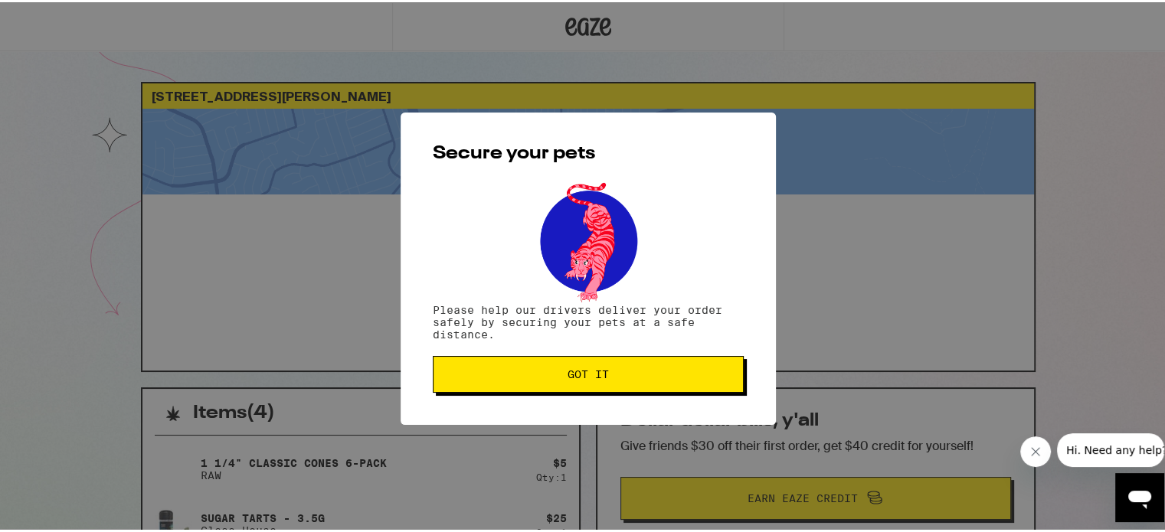
click at [652, 390] on button "Got it" at bounding box center [588, 372] width 311 height 37
